Goal: Task Accomplishment & Management: Manage account settings

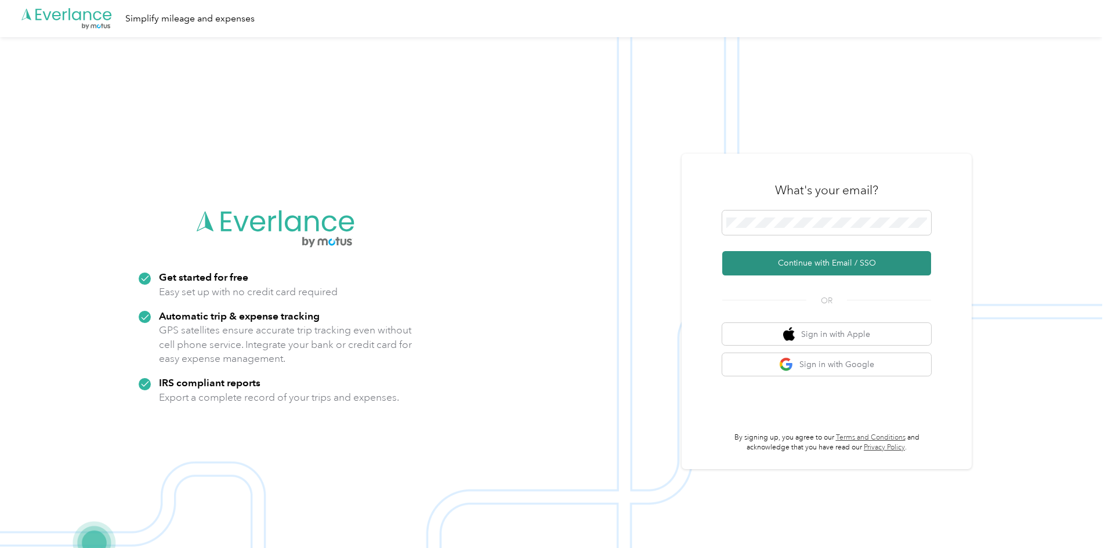
click at [807, 264] on button "Continue with Email / SSO" at bounding box center [826, 263] width 209 height 24
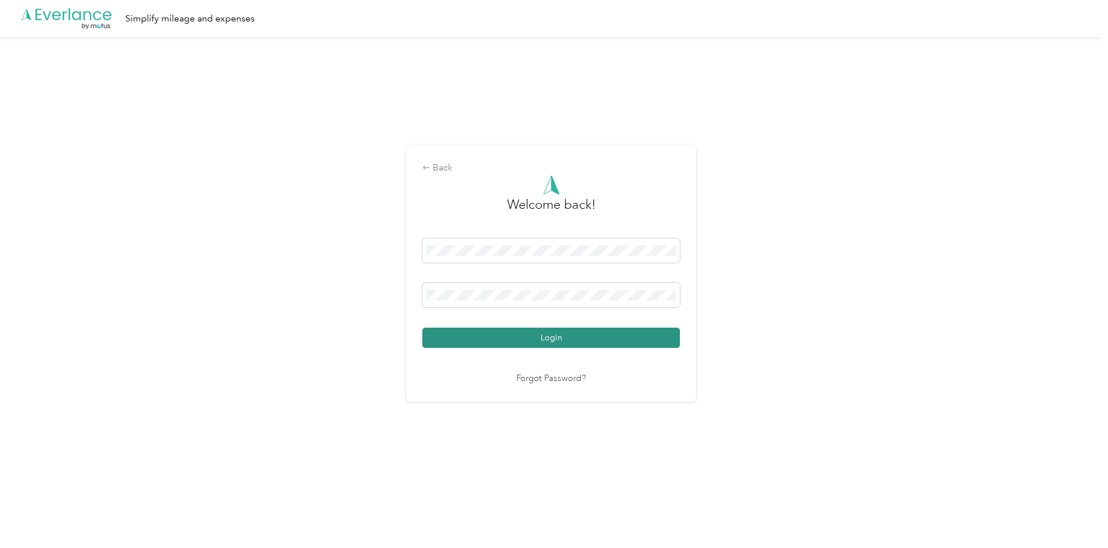
click at [514, 335] on button "Login" at bounding box center [550, 338] width 257 height 20
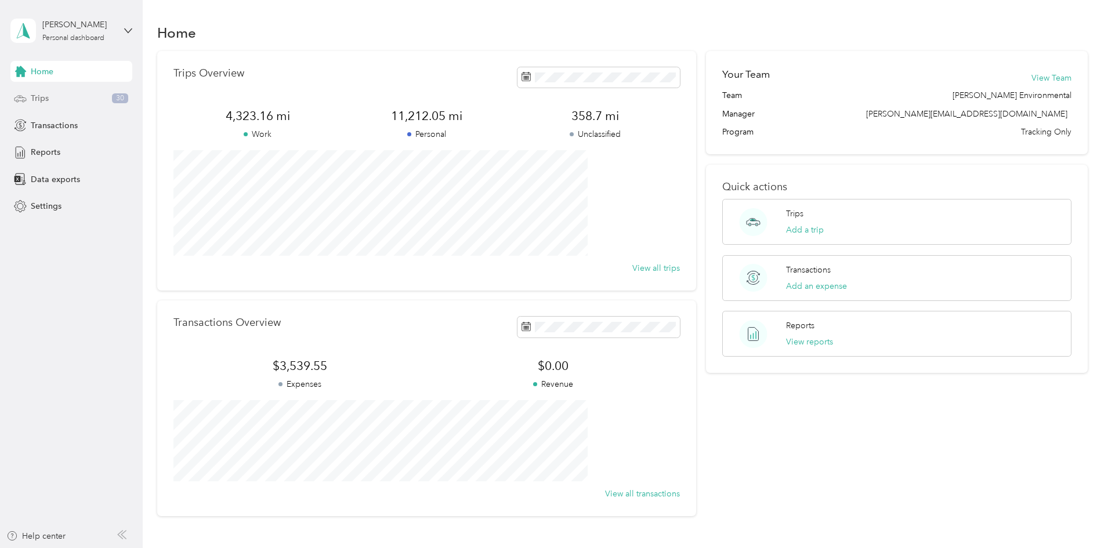
click at [44, 96] on span "Trips" at bounding box center [40, 98] width 18 height 12
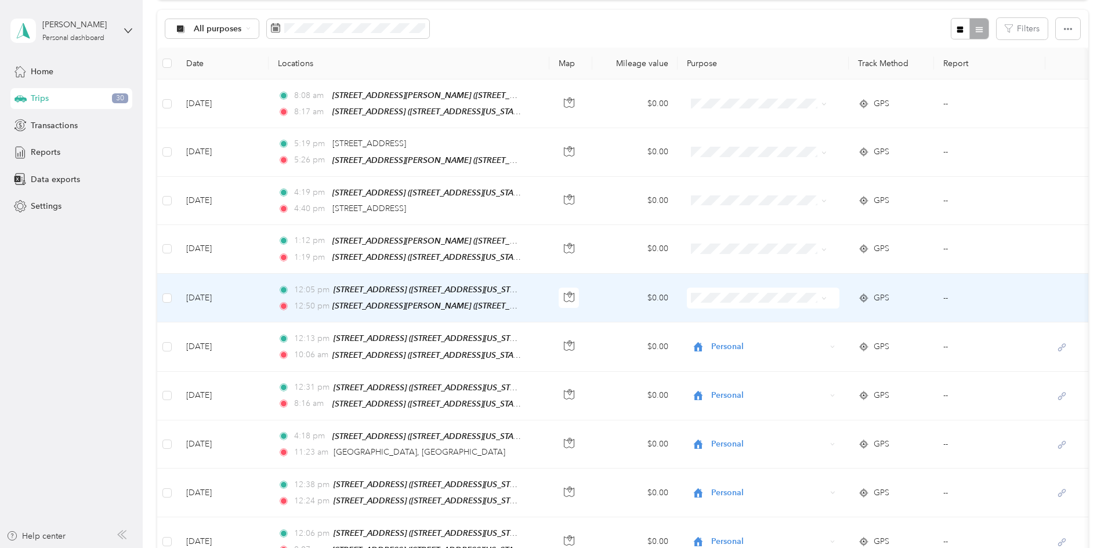
scroll to position [115, 0]
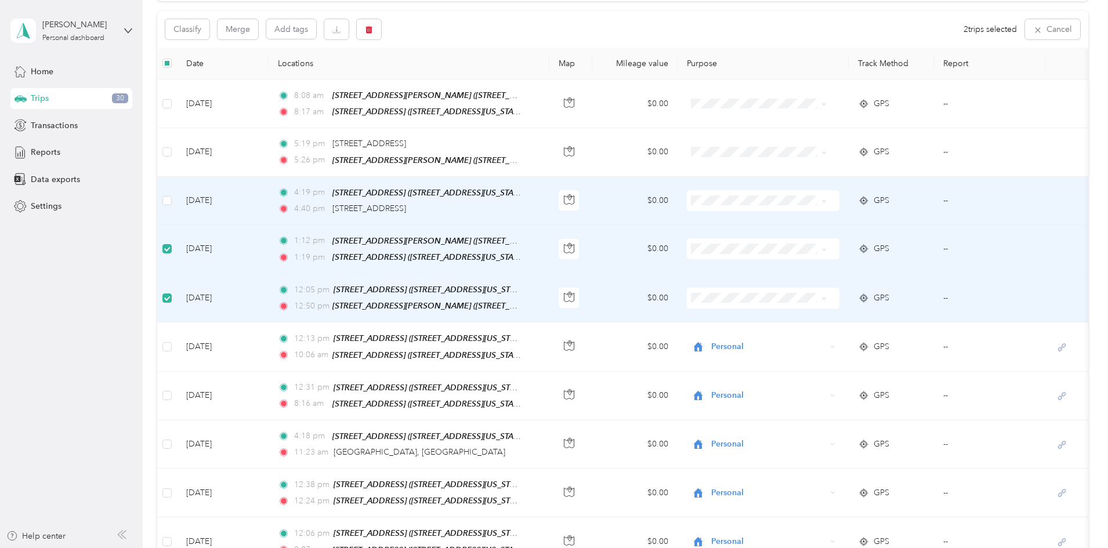
click at [177, 205] on td at bounding box center [167, 201] width 20 height 48
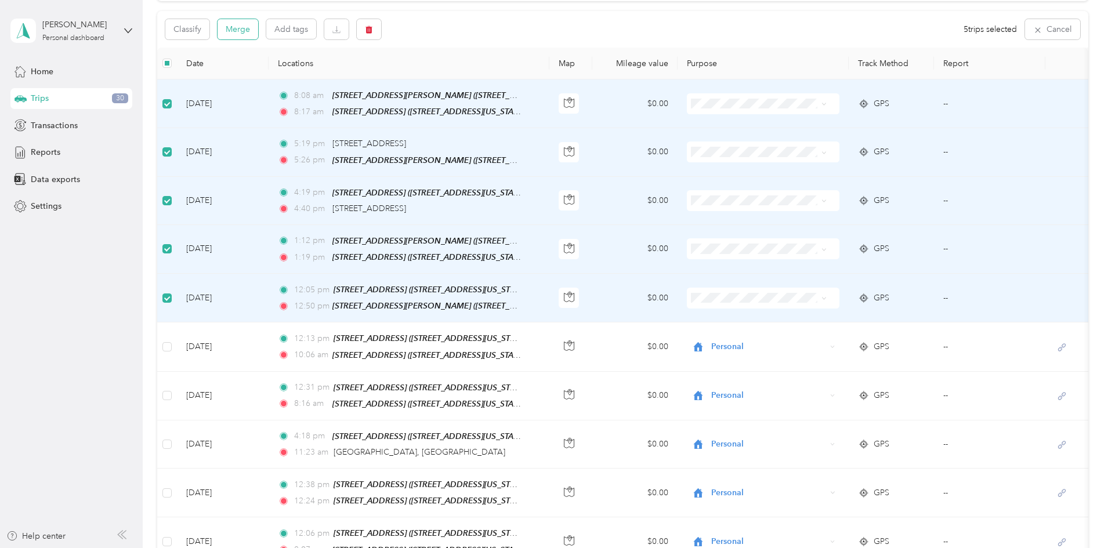
click at [258, 29] on button "Merge" at bounding box center [237, 29] width 41 height 20
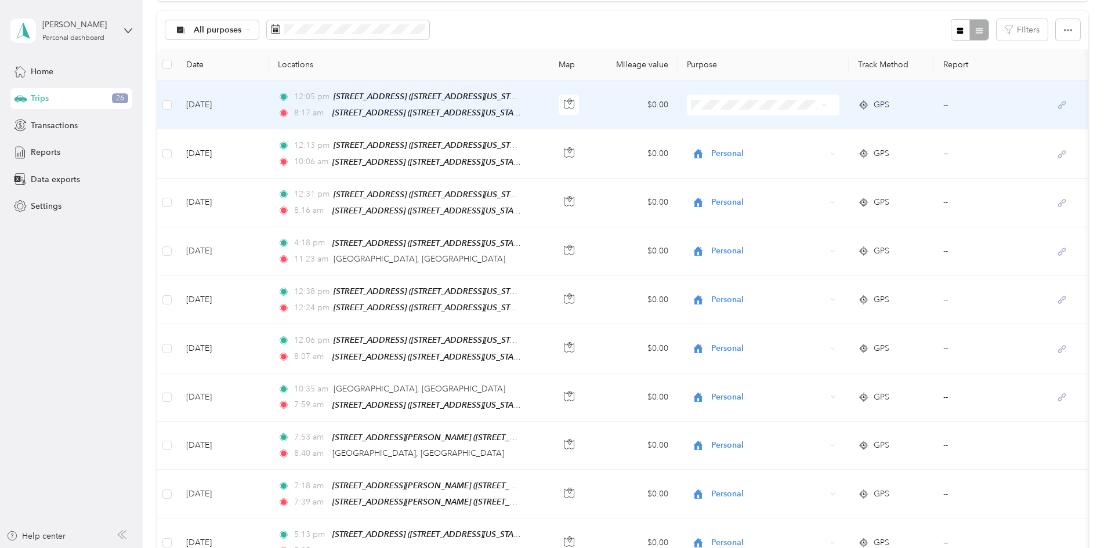
click at [782, 140] on span "Personal" at bounding box center [830, 146] width 126 height 12
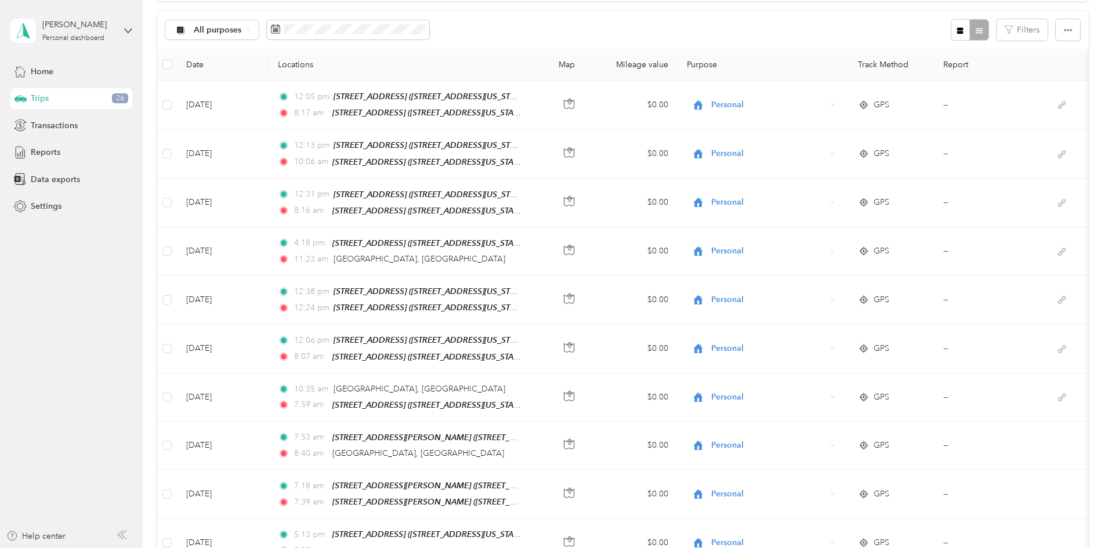
scroll to position [0, 0]
